Goal: Task Accomplishment & Management: Manage account settings

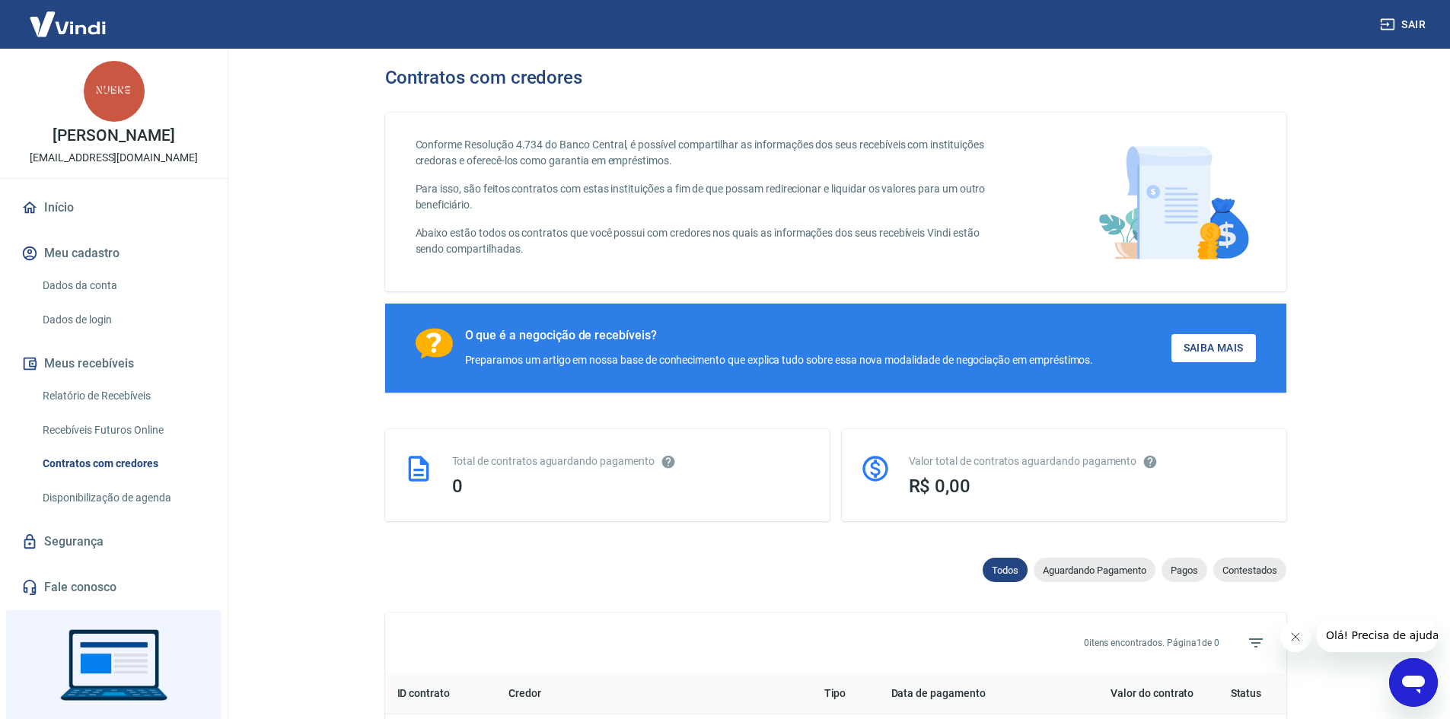
click at [65, 210] on link "Início" at bounding box center [113, 207] width 191 height 33
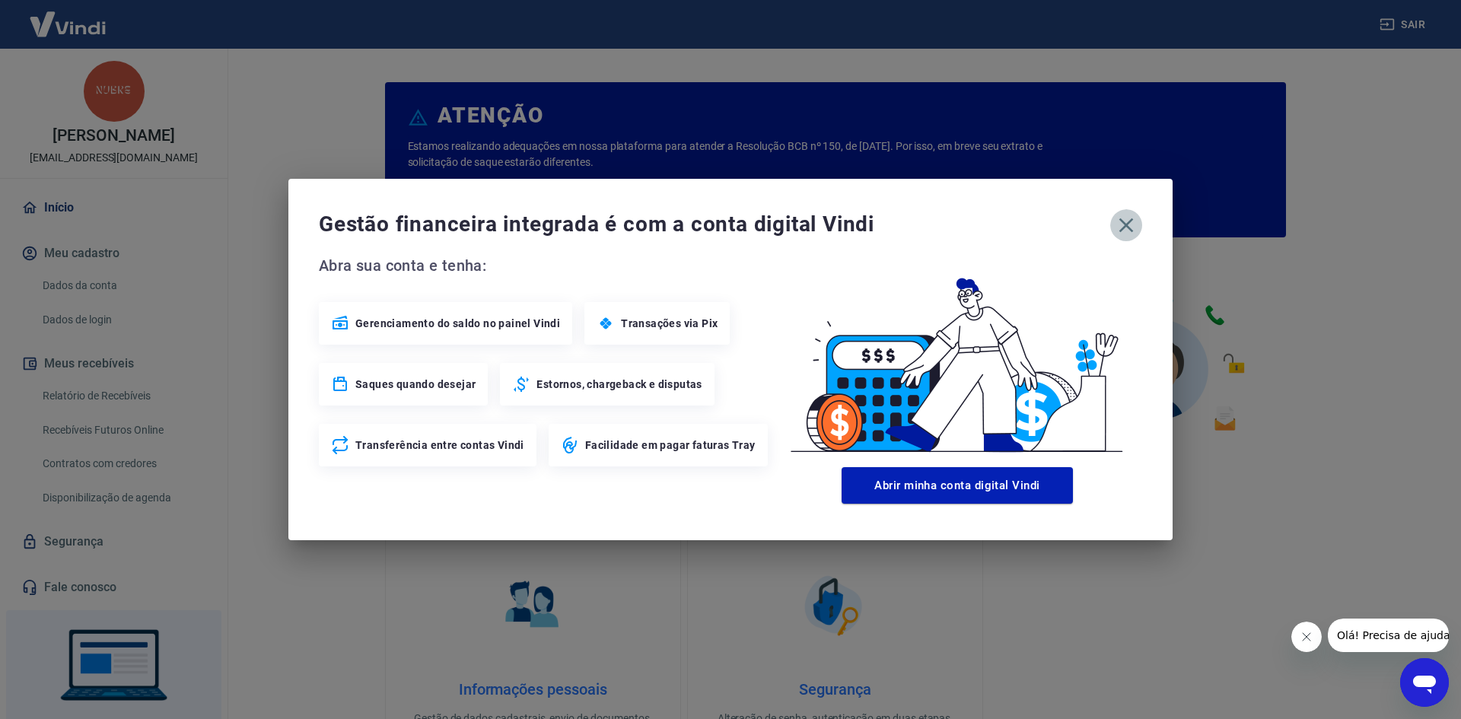
click at [1125, 228] on icon "button" at bounding box center [1126, 225] width 24 height 24
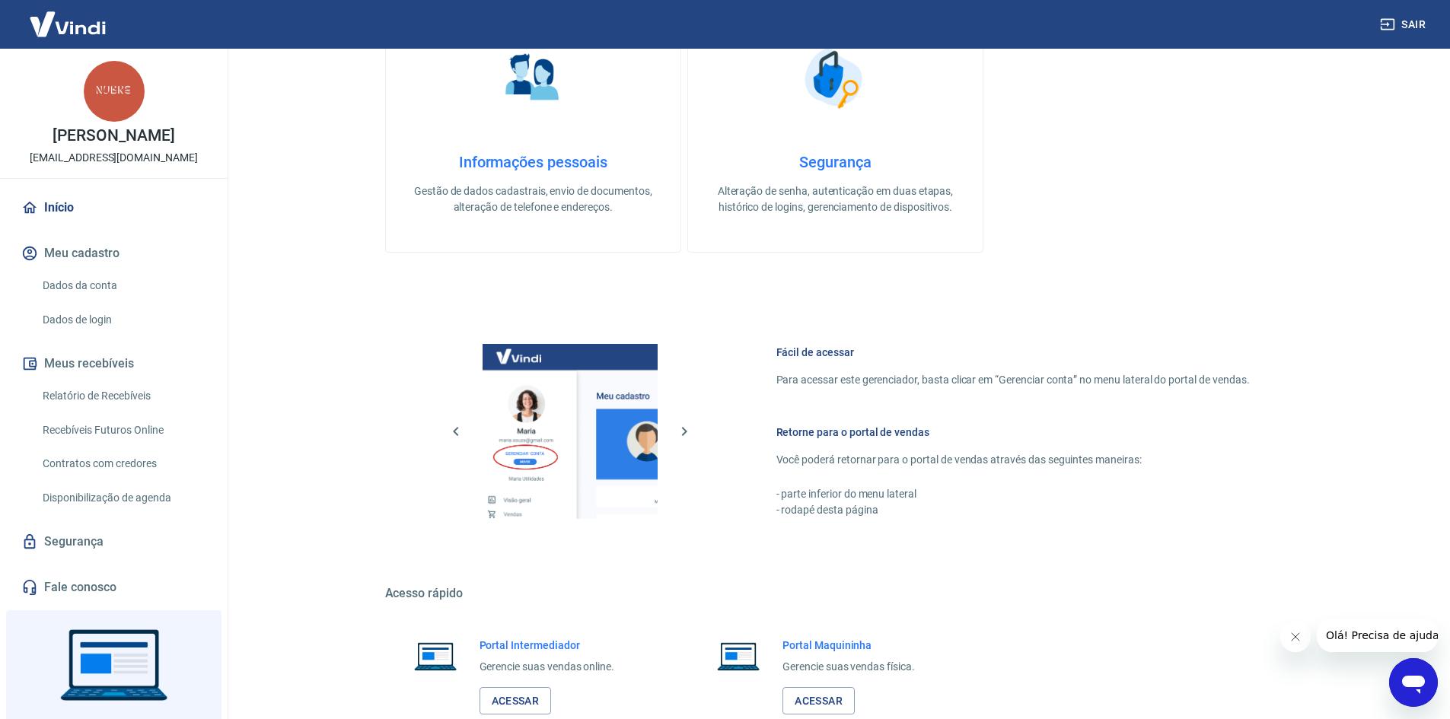
scroll to position [533, 0]
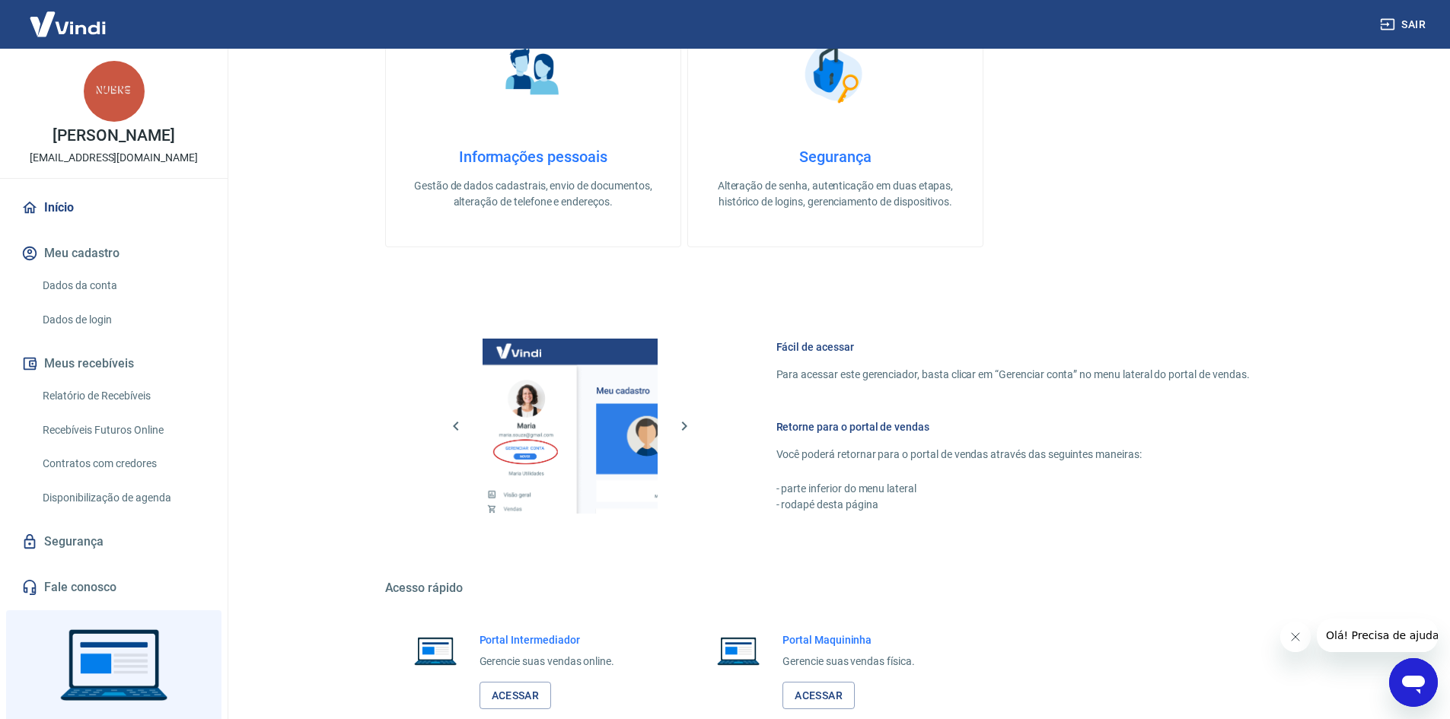
click at [1299, 632] on icon "Fechar mensagem da empresa" at bounding box center [1294, 637] width 12 height 12
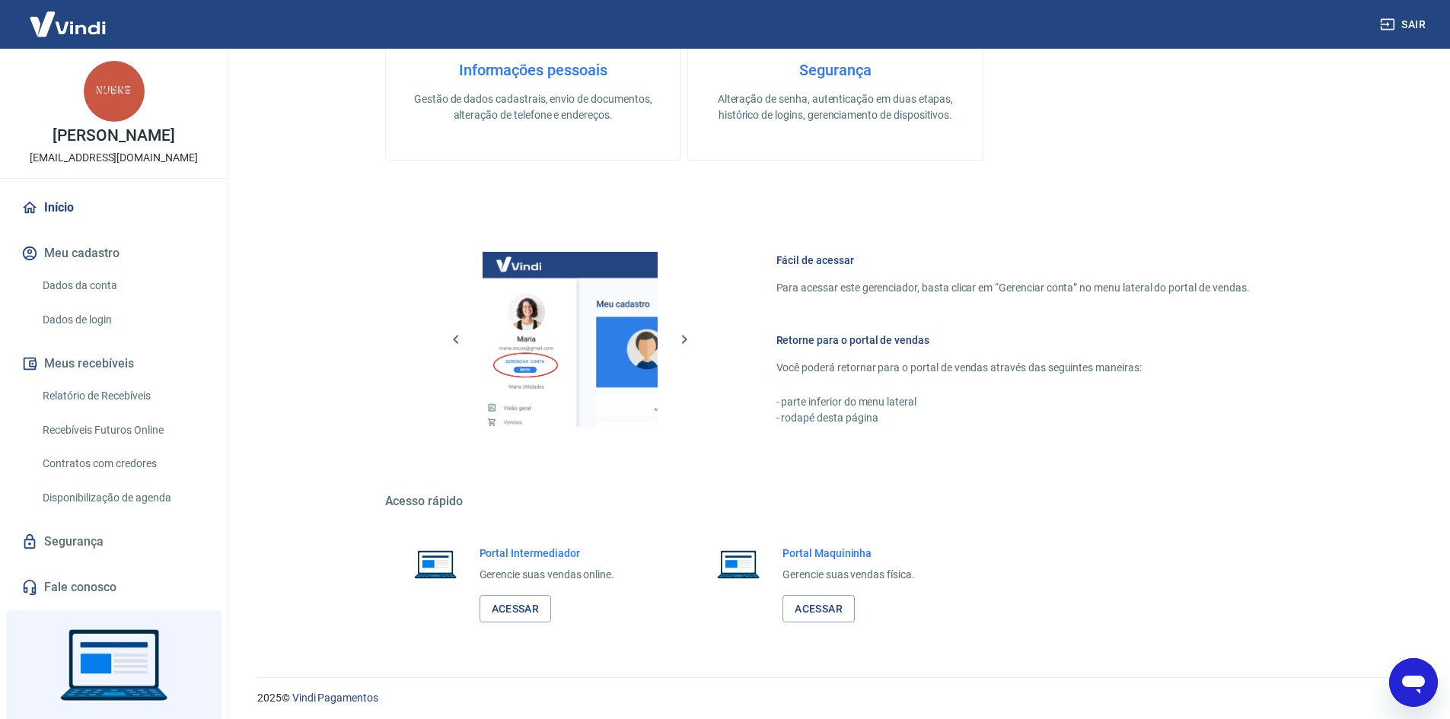
scroll to position [625, 0]
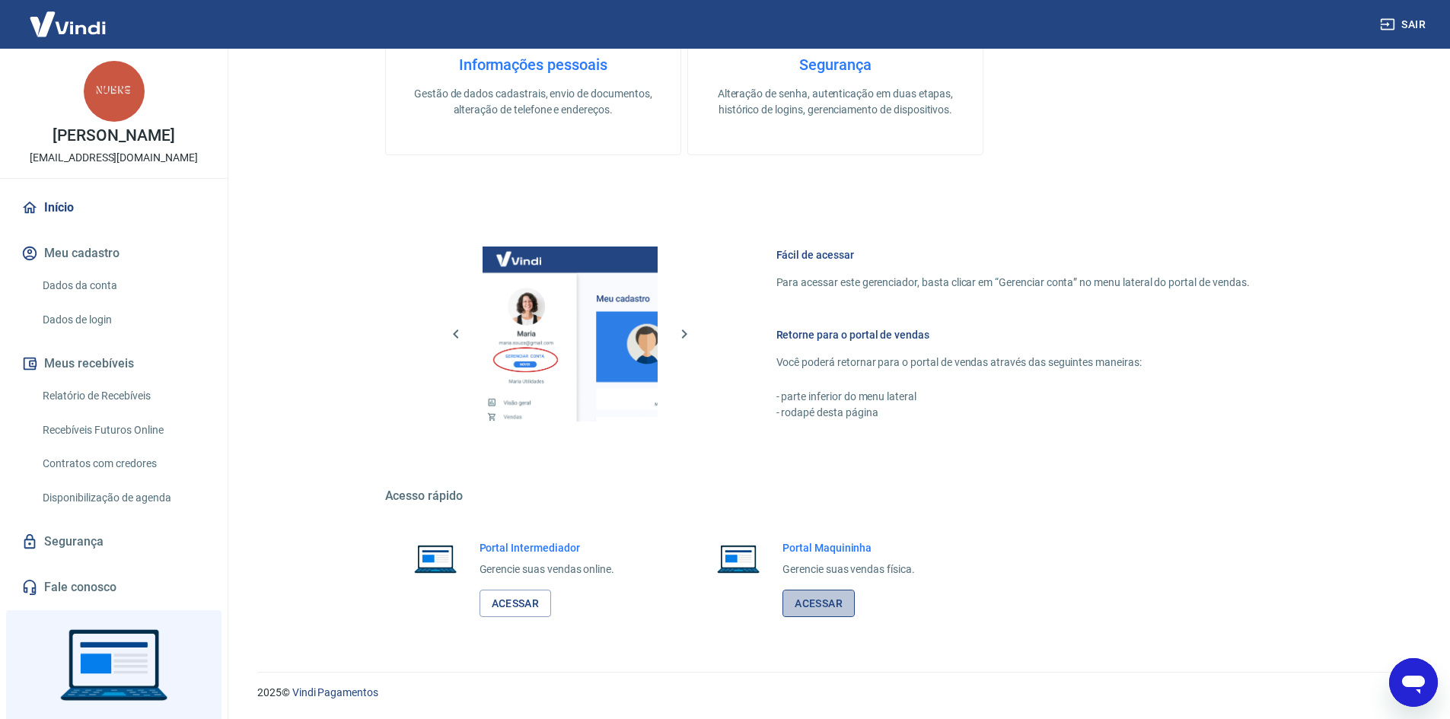
click at [817, 596] on link "Acessar" at bounding box center [818, 604] width 72 height 28
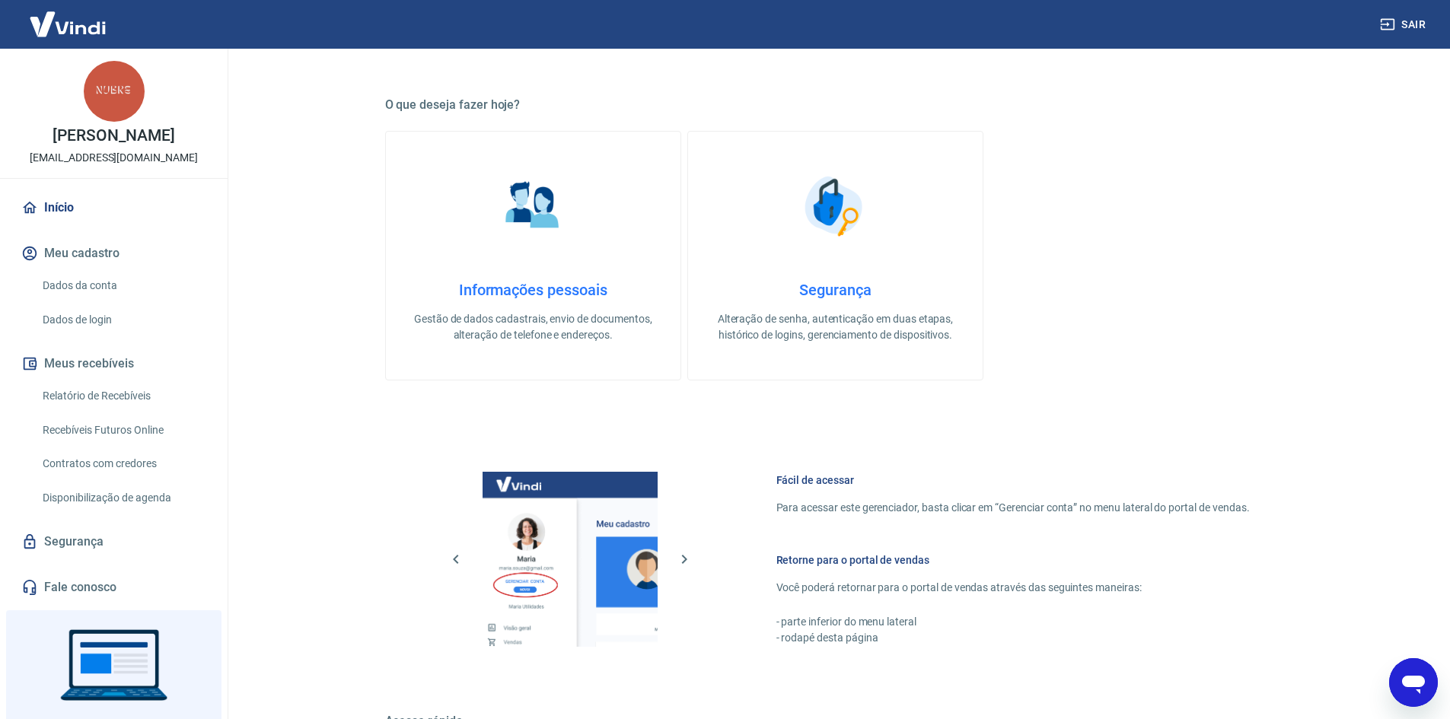
scroll to position [396, 0]
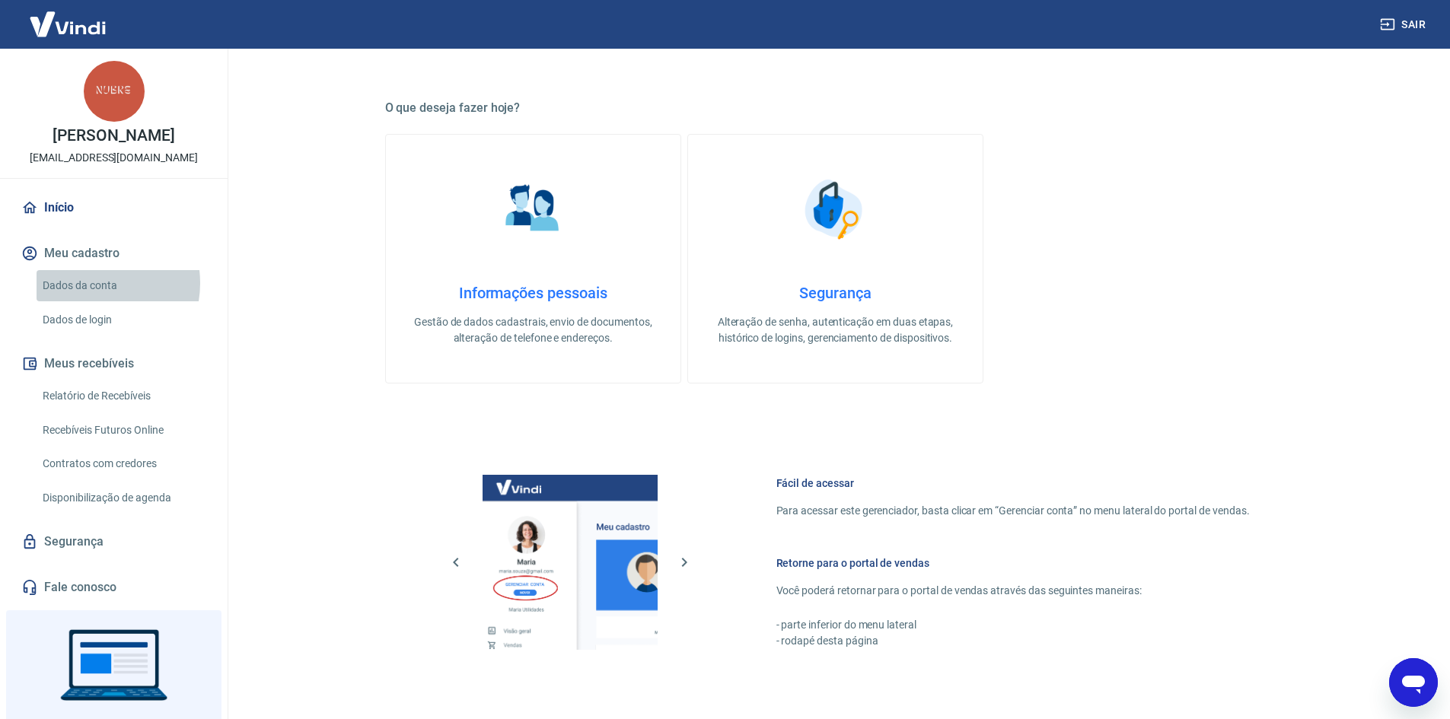
click at [90, 283] on link "Dados da conta" at bounding box center [123, 285] width 173 height 31
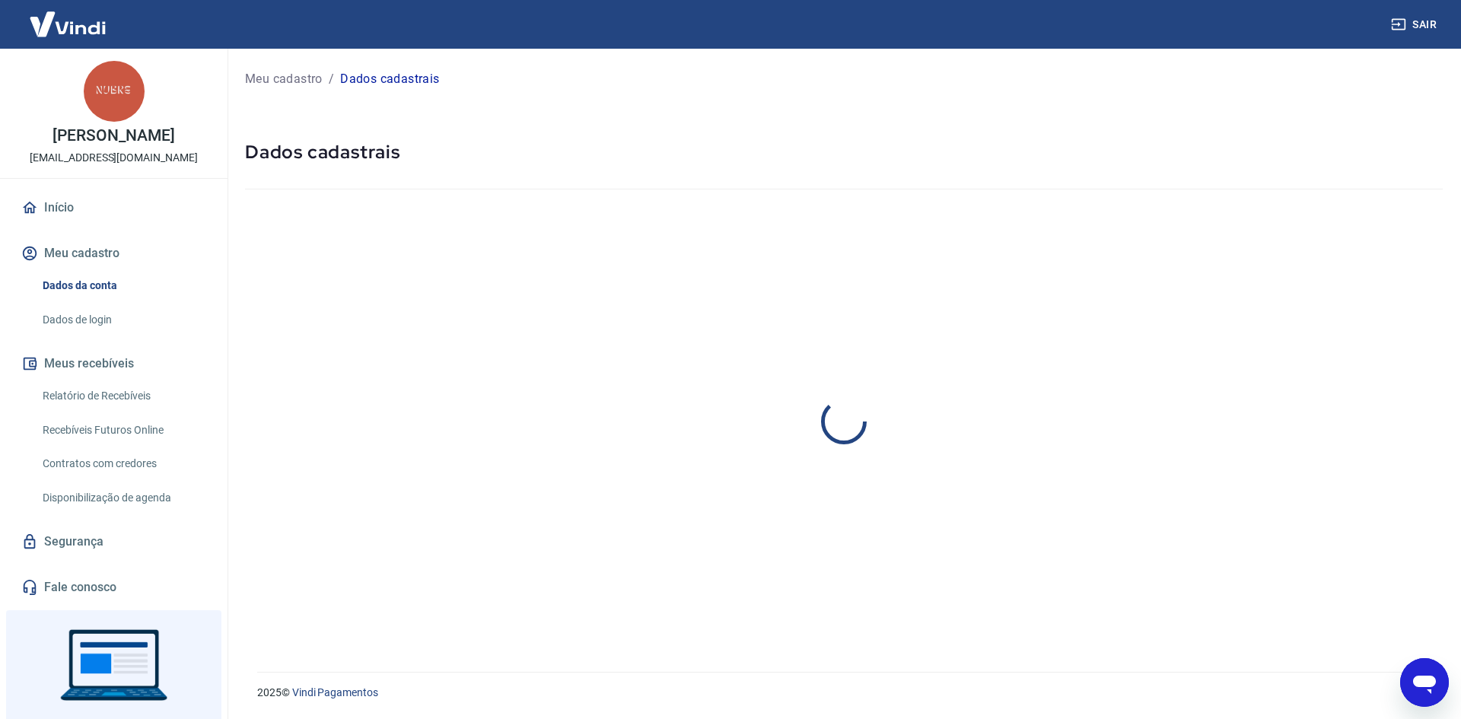
select select "RJ"
select select "business"
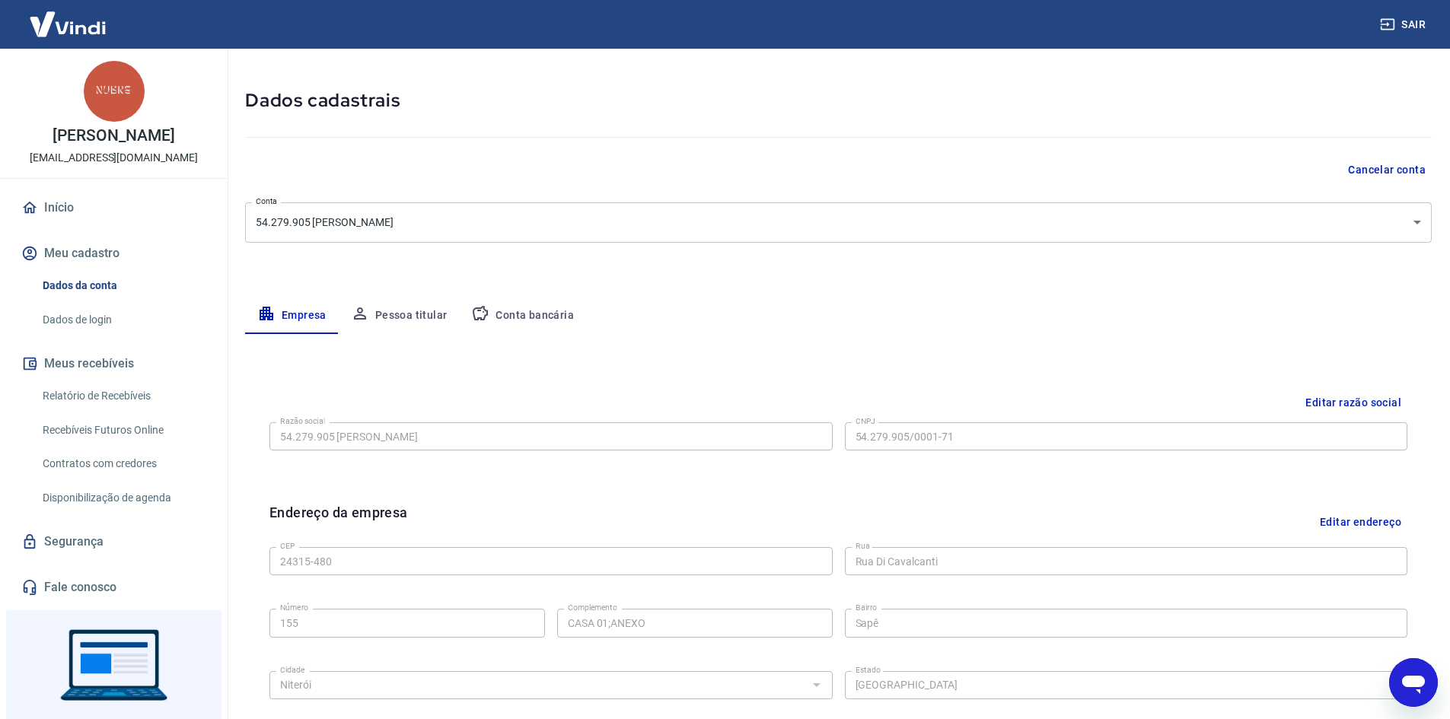
scroll to position [76, 0]
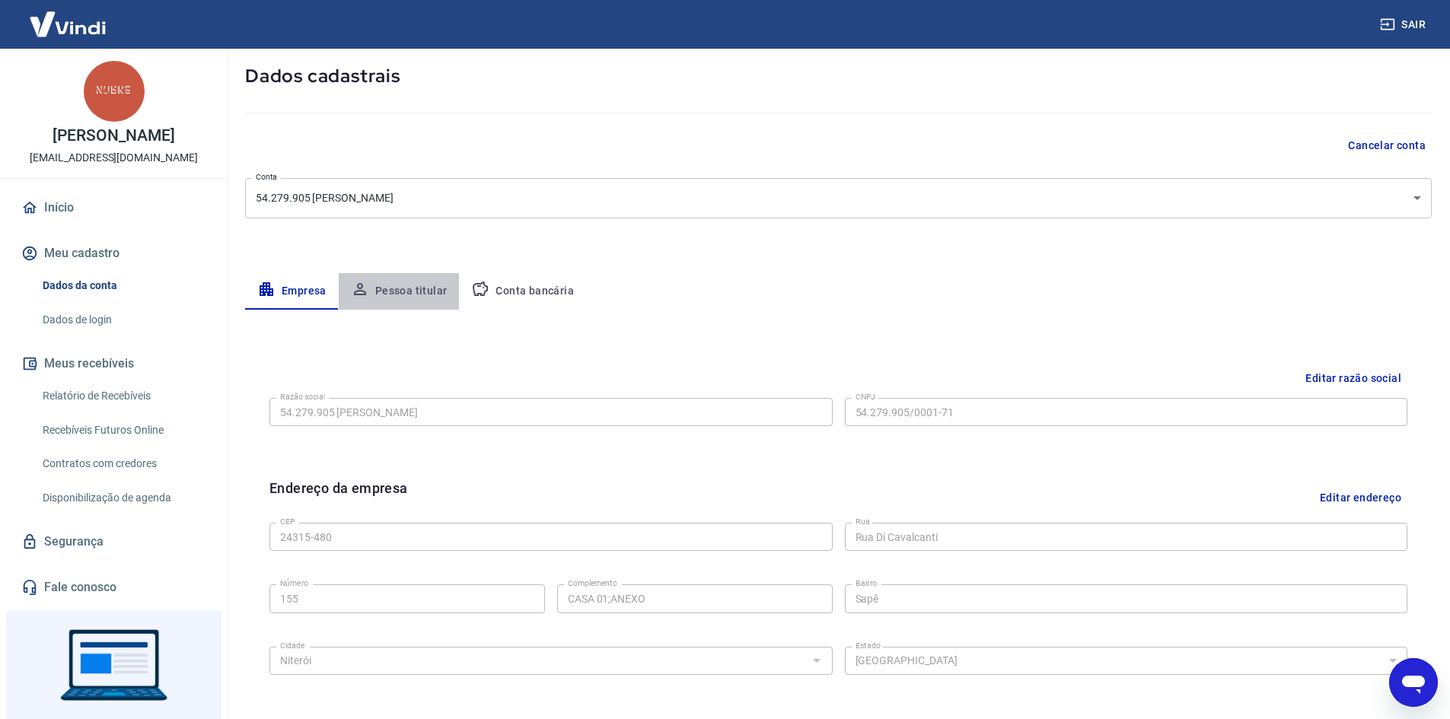
click at [387, 294] on button "Pessoa titular" at bounding box center [399, 291] width 121 height 37
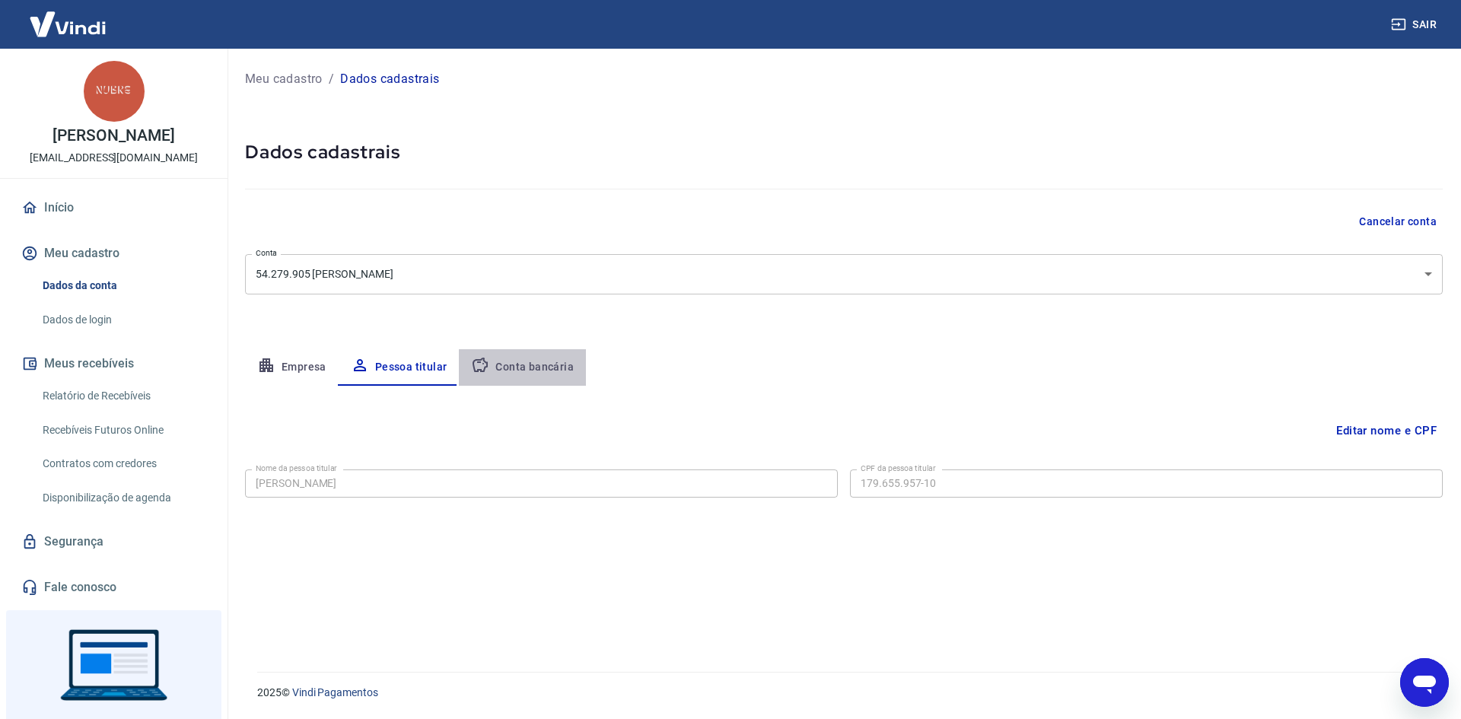
click at [533, 367] on button "Conta bancária" at bounding box center [522, 367] width 127 height 37
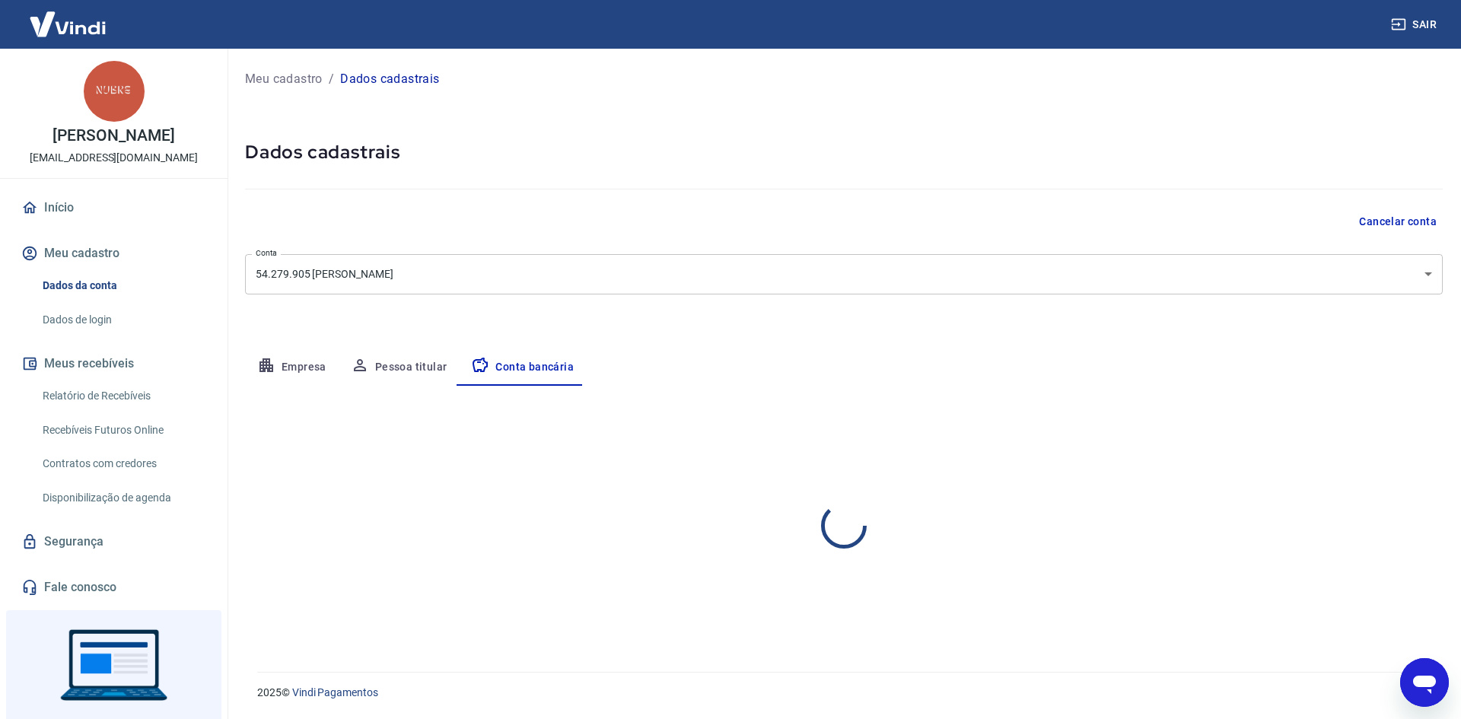
select select "1"
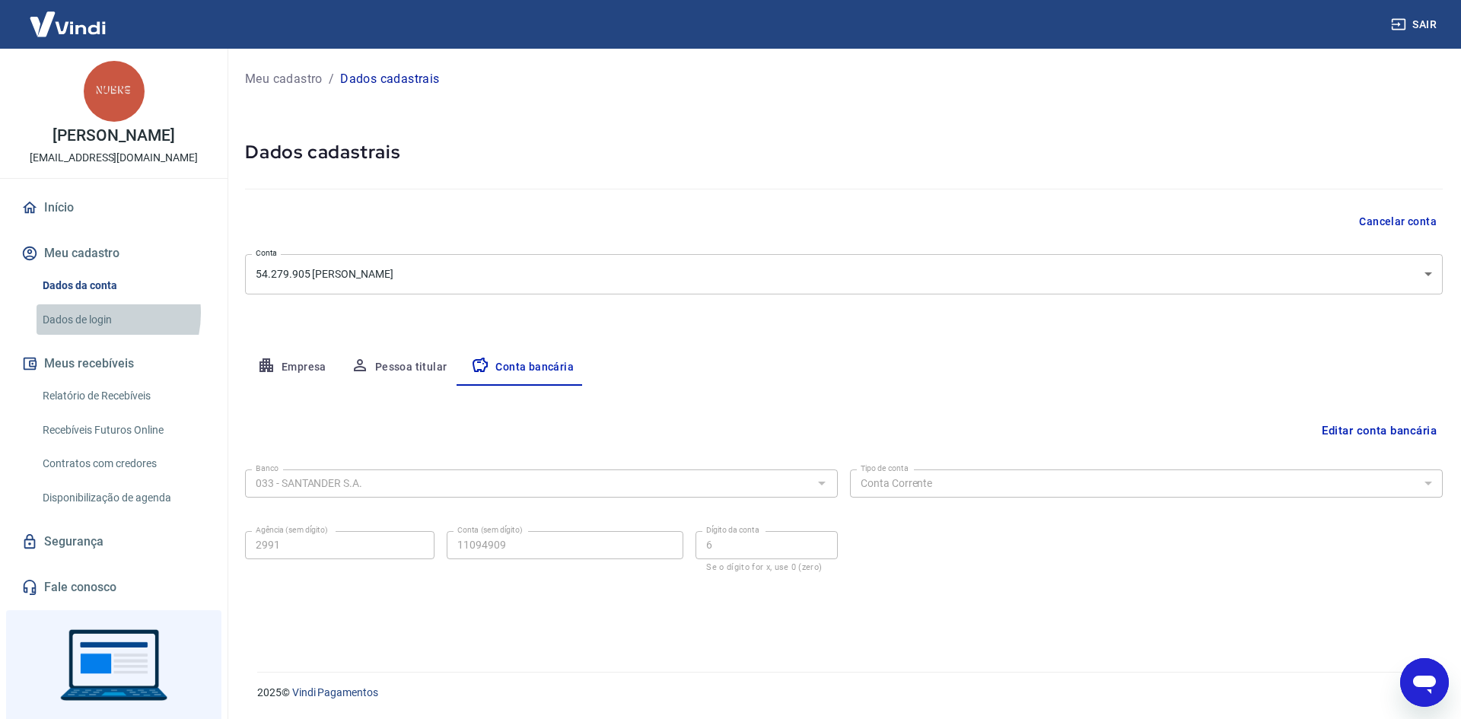
click at [93, 313] on link "Dados de login" at bounding box center [123, 319] width 173 height 31
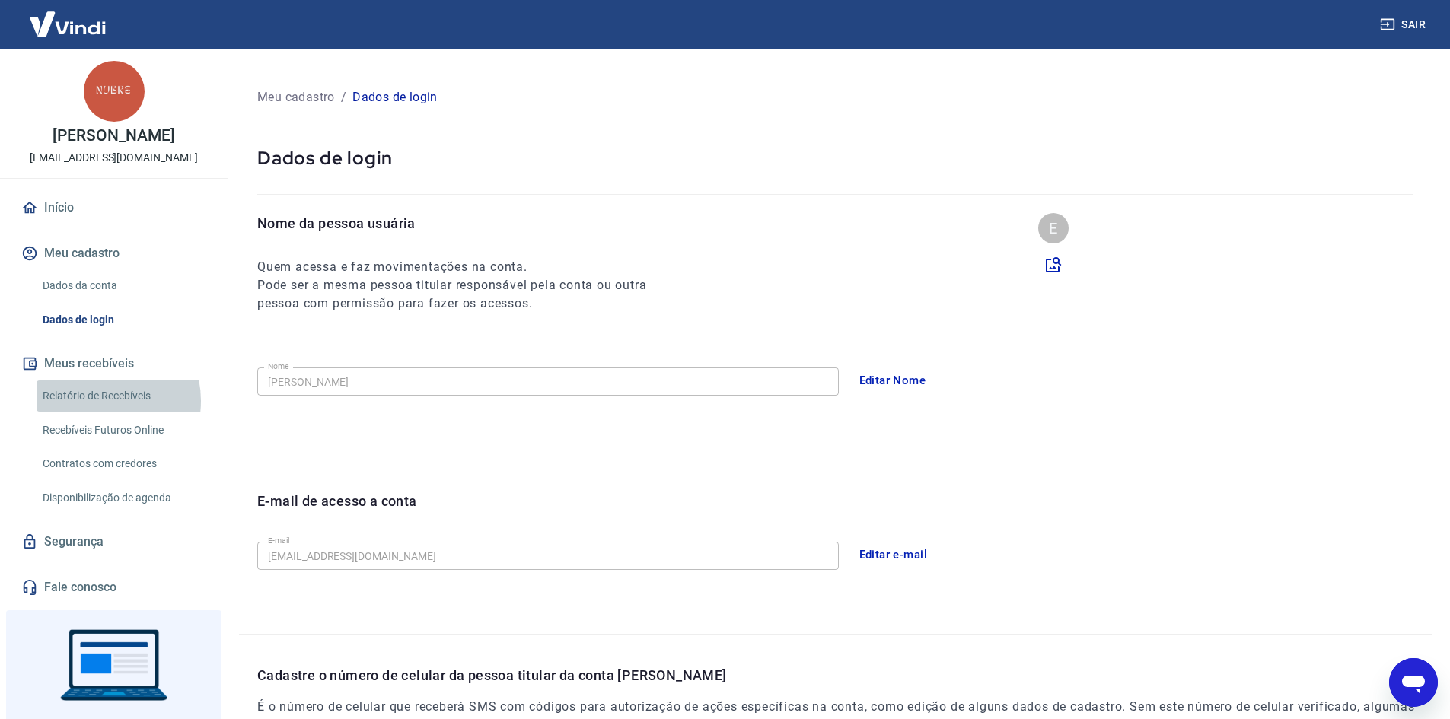
click at [94, 401] on link "Relatório de Recebíveis" at bounding box center [123, 395] width 173 height 31
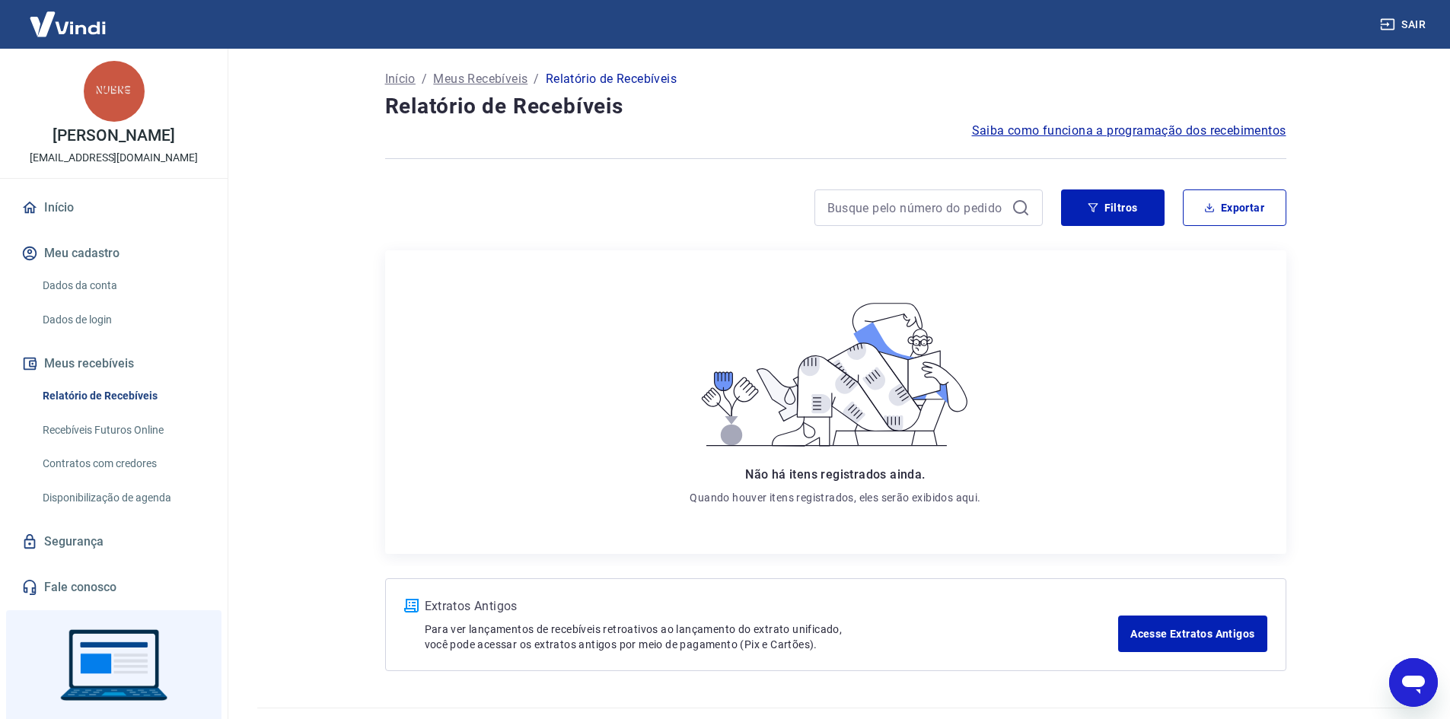
click at [104, 429] on link "Recebíveis Futuros Online" at bounding box center [123, 430] width 173 height 31
